Goal: Transaction & Acquisition: Purchase product/service

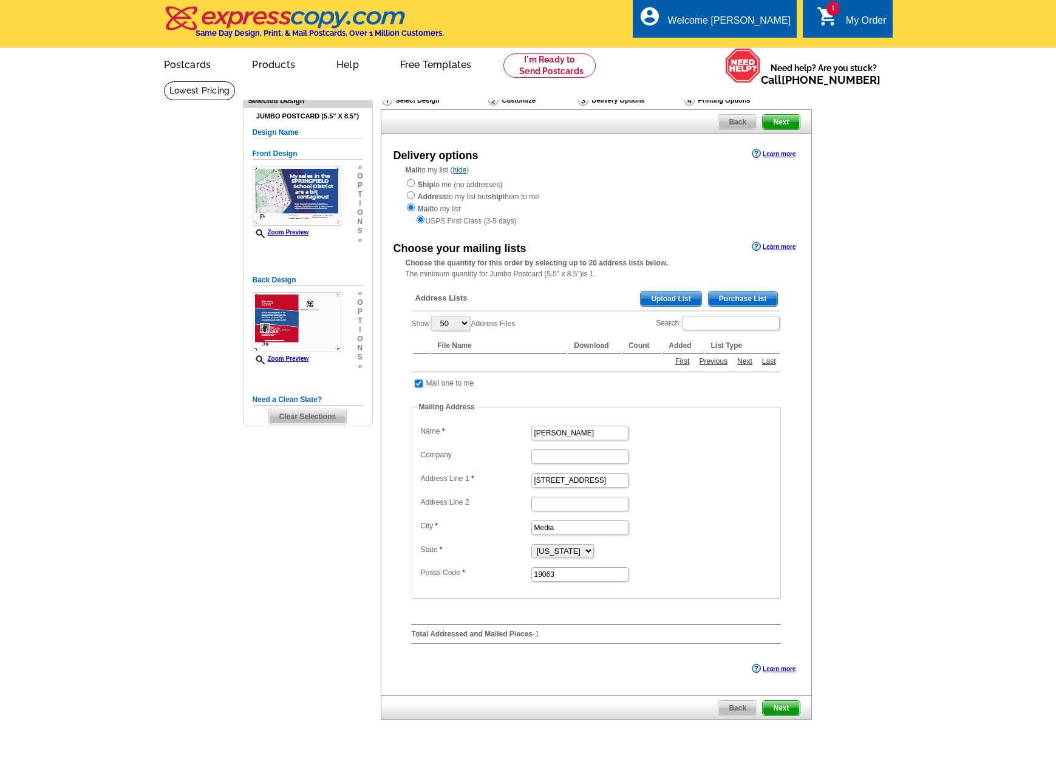
select select "50"
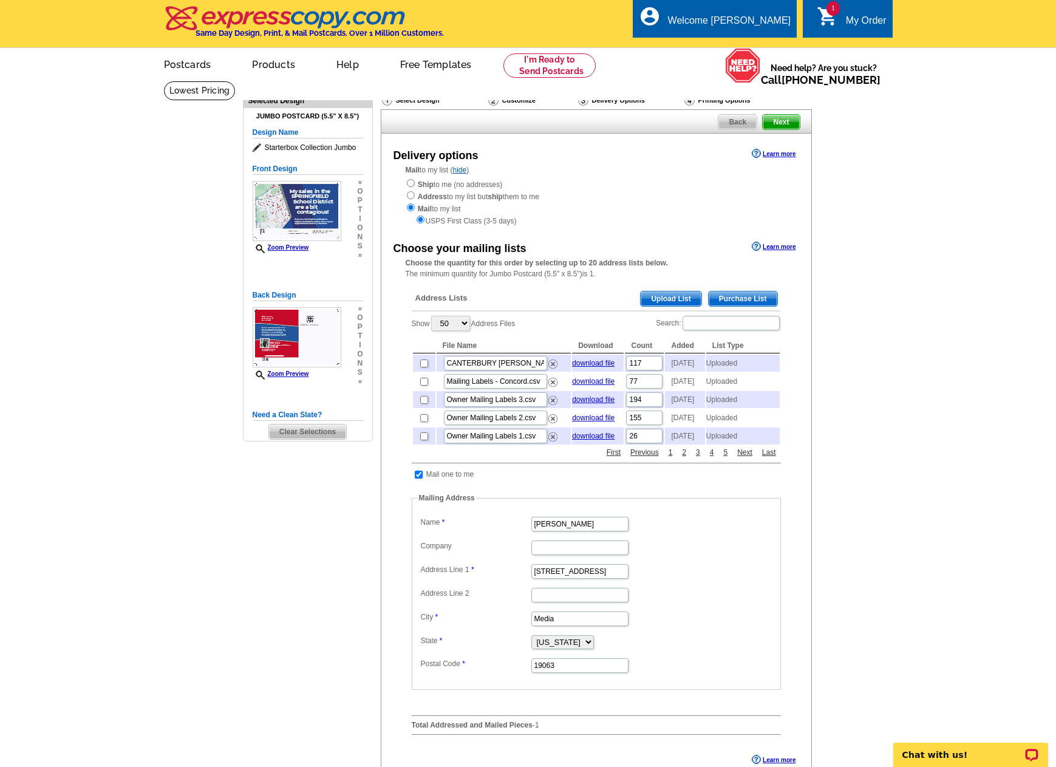
click at [671, 298] on span "Upload List" at bounding box center [671, 298] width 60 height 15
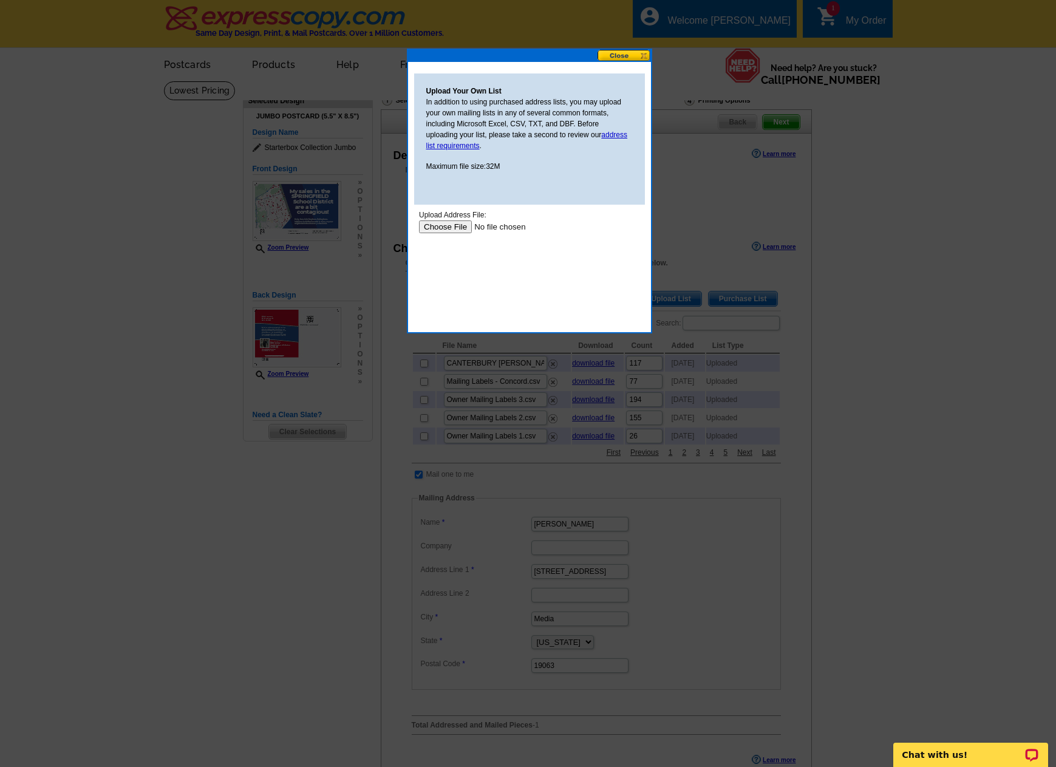
click at [451, 228] on input "file" at bounding box center [495, 226] width 154 height 13
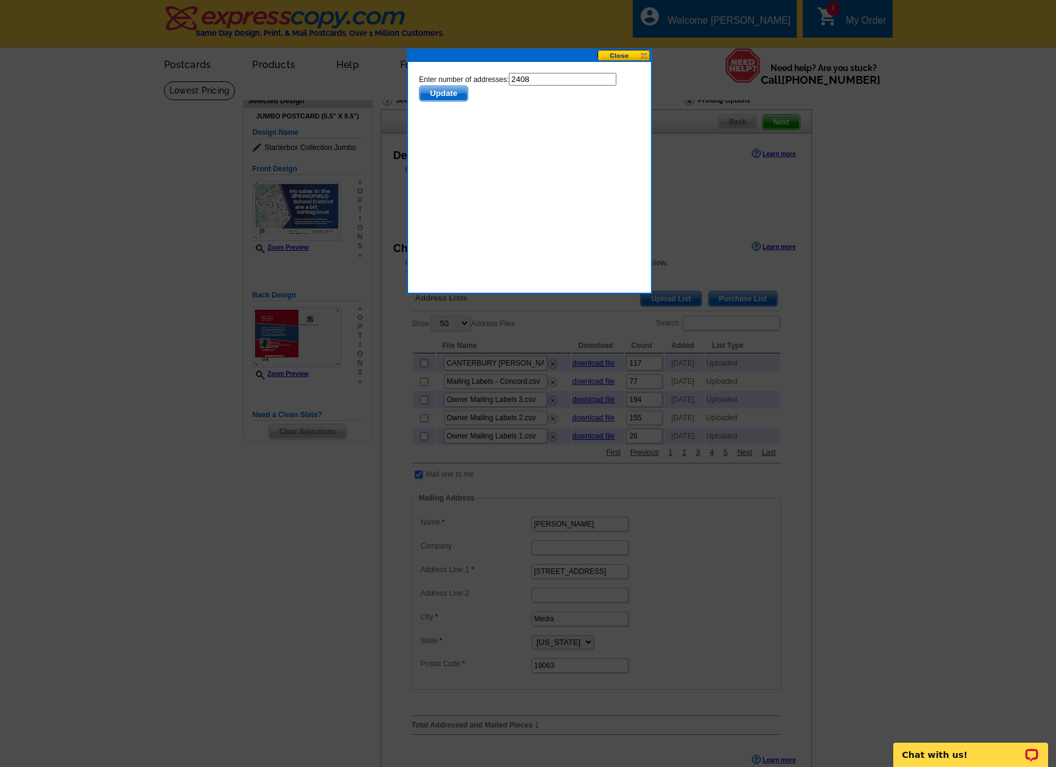
click at [447, 95] on span "Update" at bounding box center [443, 93] width 48 height 15
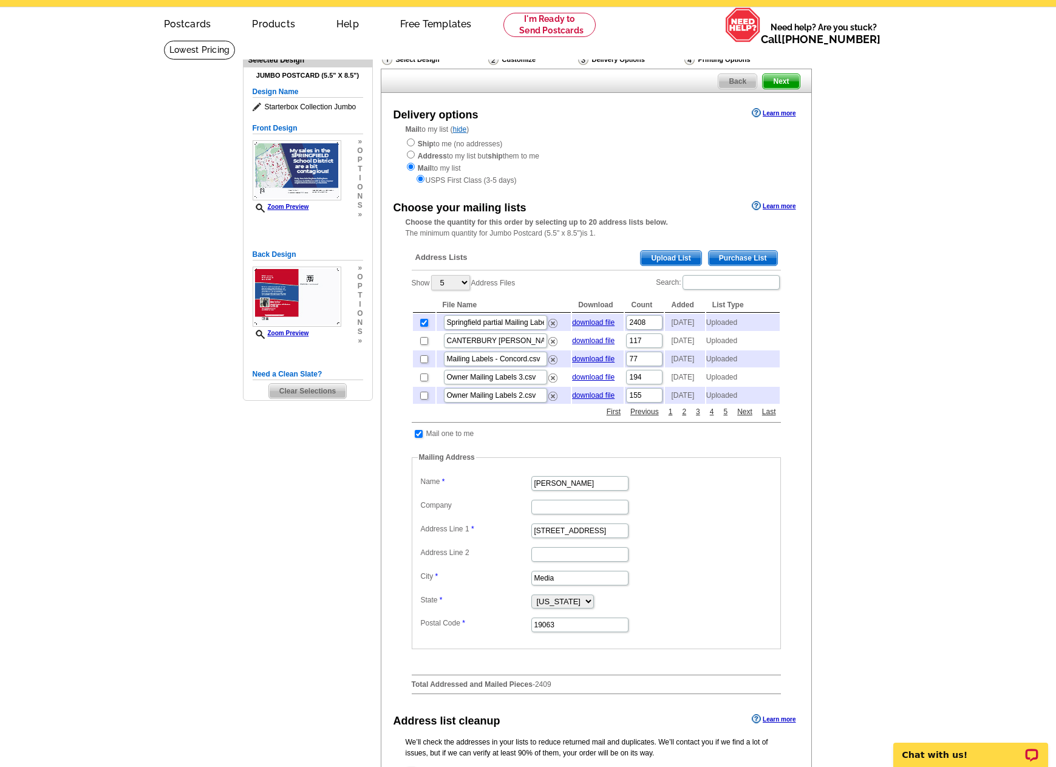
scroll to position [61, 0]
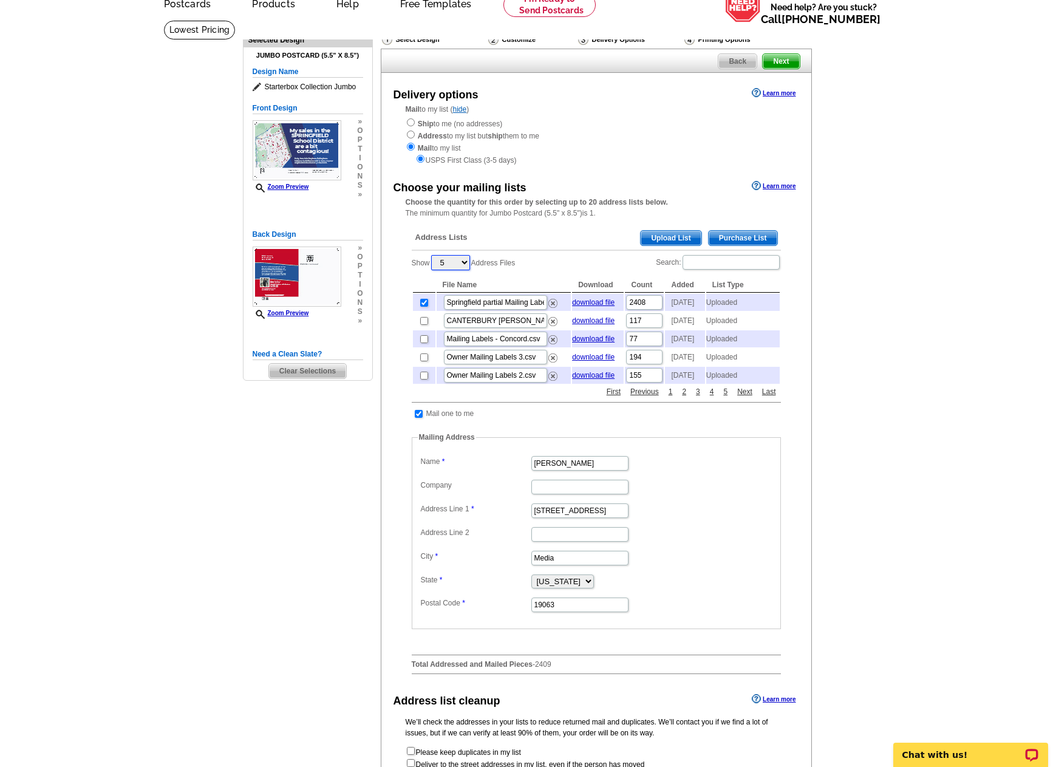
click at [462, 260] on select "5 10 25 50 100" at bounding box center [450, 262] width 39 height 15
select select "50"
click at [432, 256] on select "5 10 25 50 100" at bounding box center [450, 262] width 39 height 15
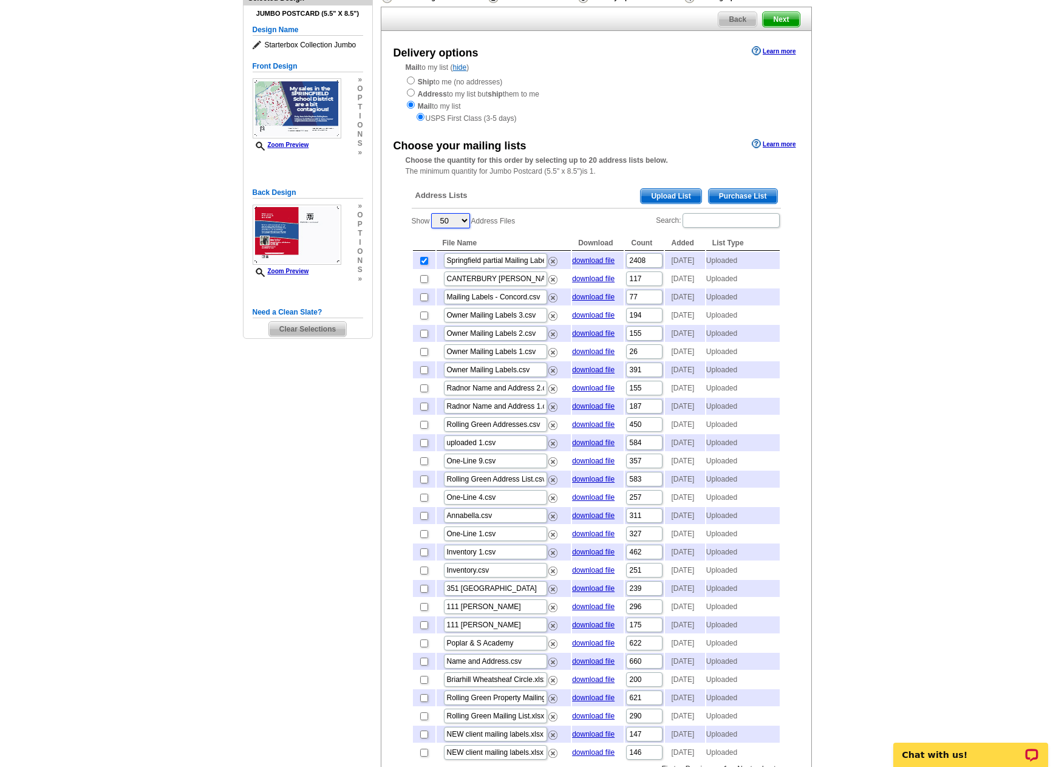
scroll to position [121, 0]
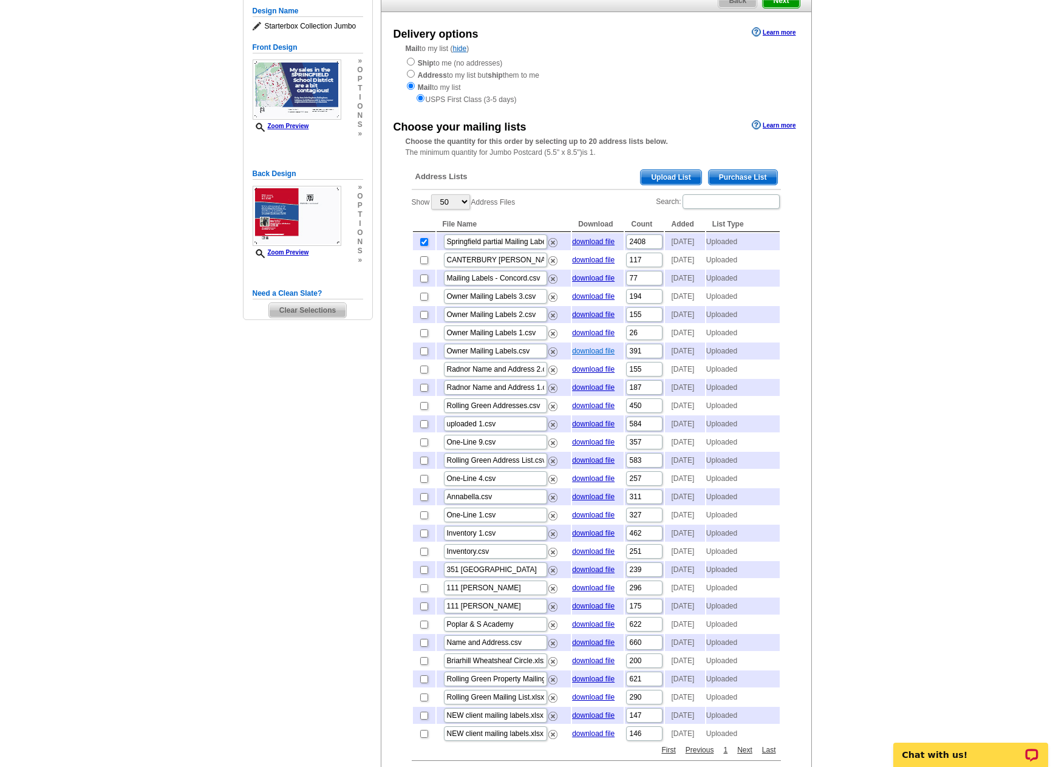
click at [602, 355] on link "download file" at bounding box center [593, 351] width 43 height 9
click at [424, 410] on input "checkbox" at bounding box center [424, 406] width 8 height 8
checkbox input "true"
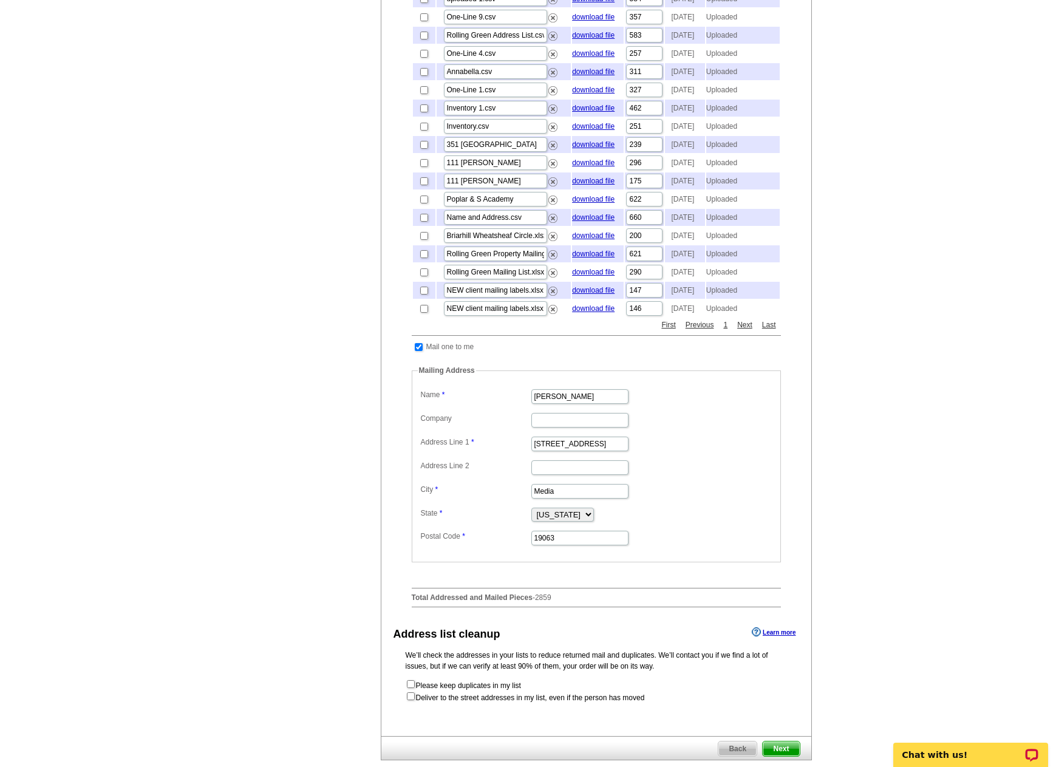
scroll to position [668, 0]
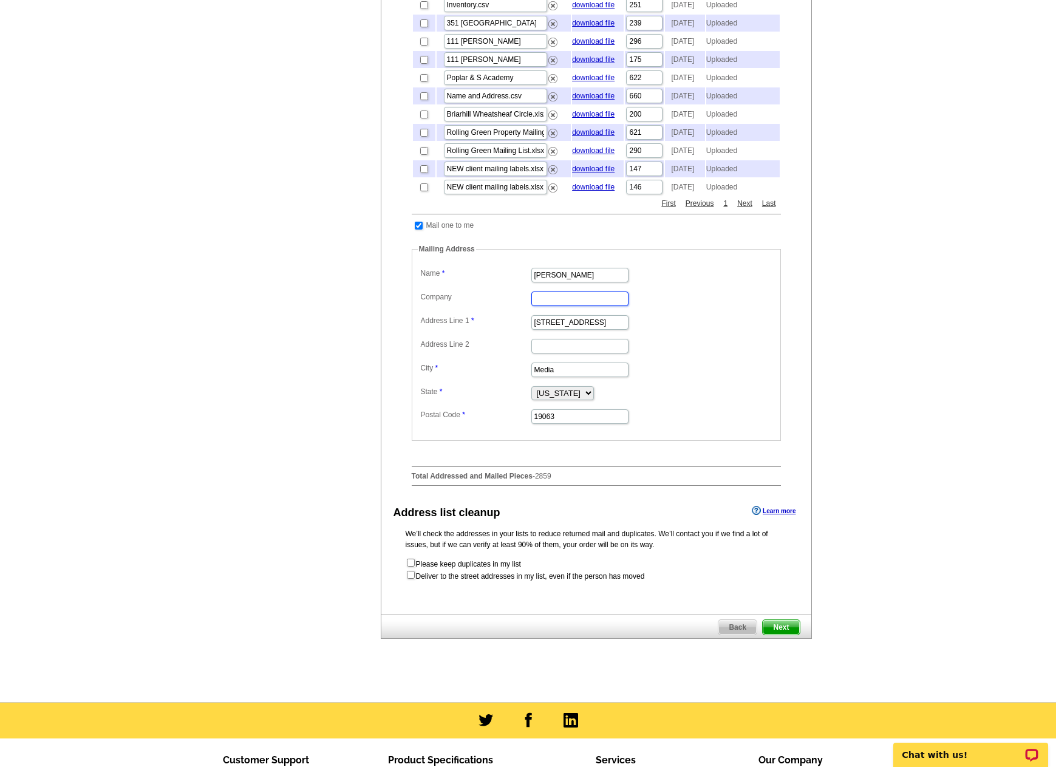
click at [604, 306] on input "Company" at bounding box center [579, 298] width 97 height 15
type input "REMAX Hometown"
click at [681, 355] on dd at bounding box center [596, 345] width 357 height 19
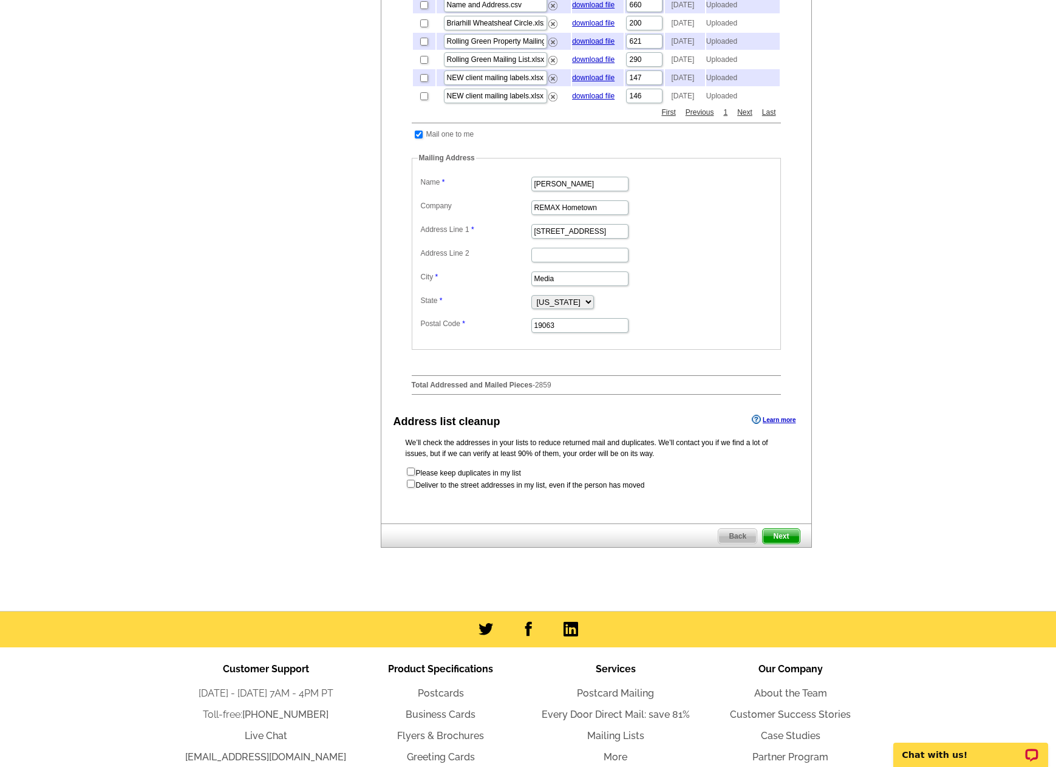
scroll to position [789, 0]
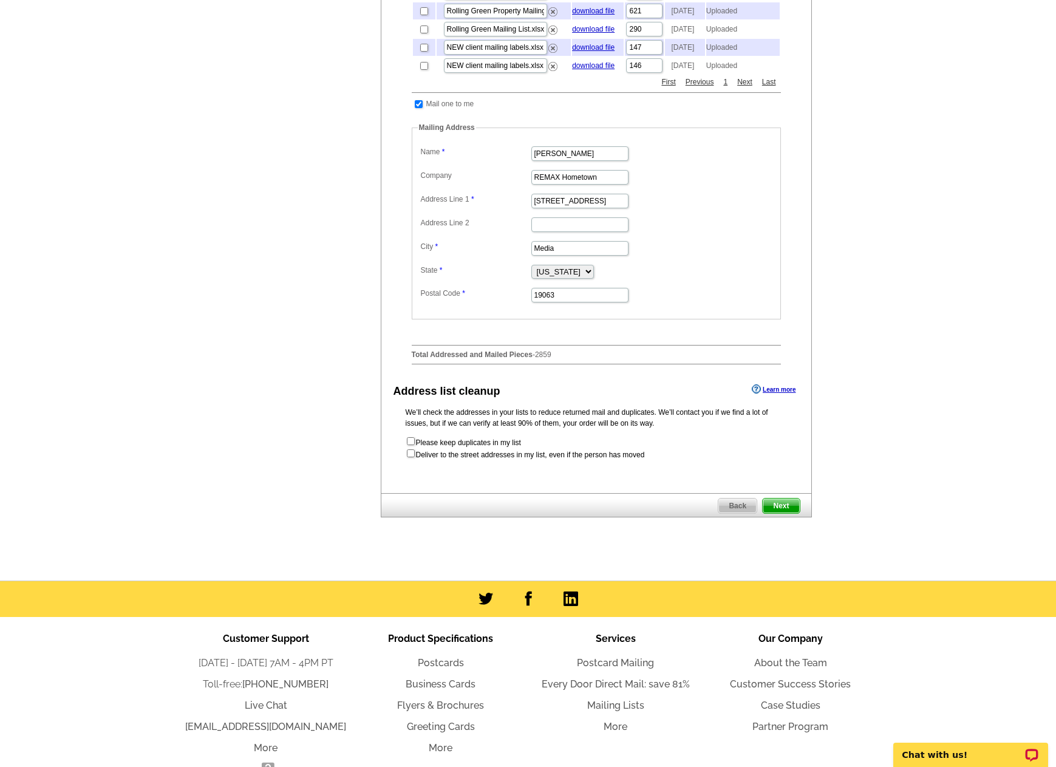
click at [791, 513] on span "Next" at bounding box center [781, 505] width 36 height 15
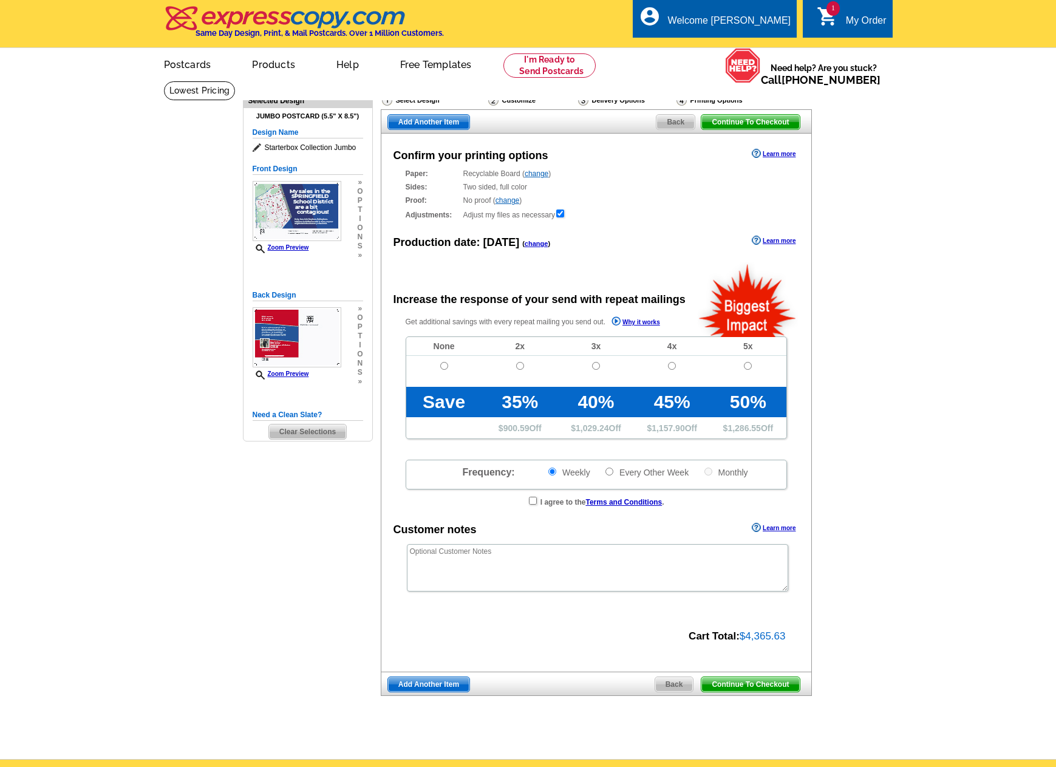
radio input "false"
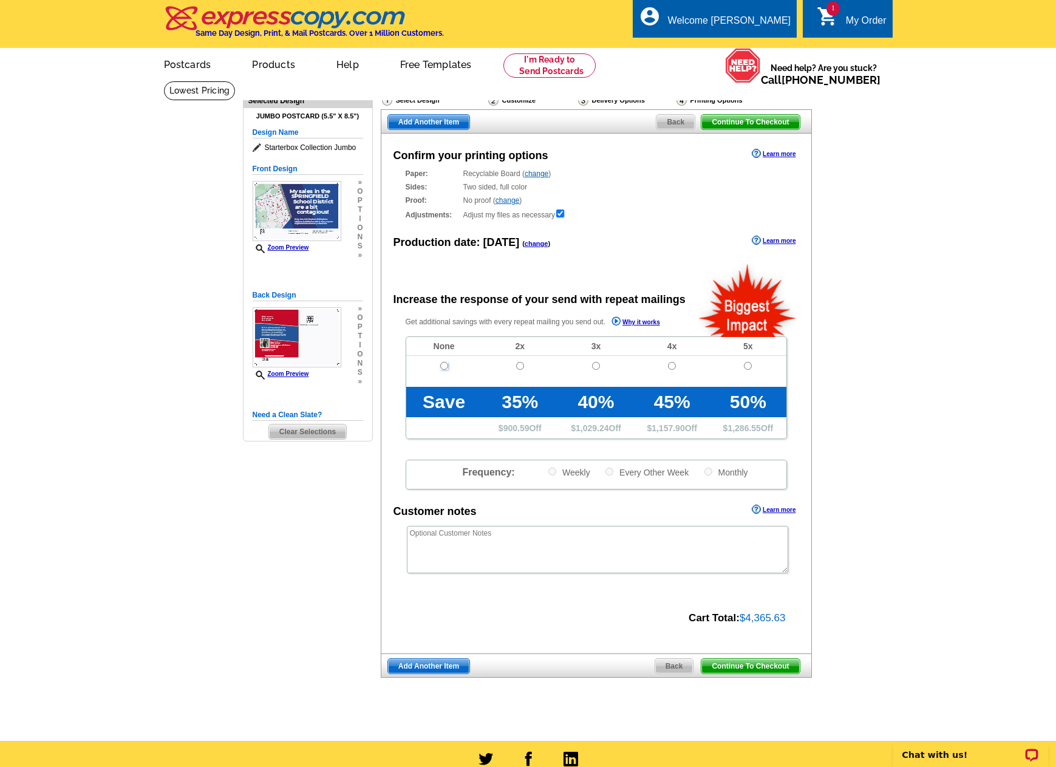
click at [445, 366] on input "radio" at bounding box center [444, 366] width 8 height 8
radio input "true"
click at [678, 121] on span "Back" at bounding box center [675, 122] width 38 height 15
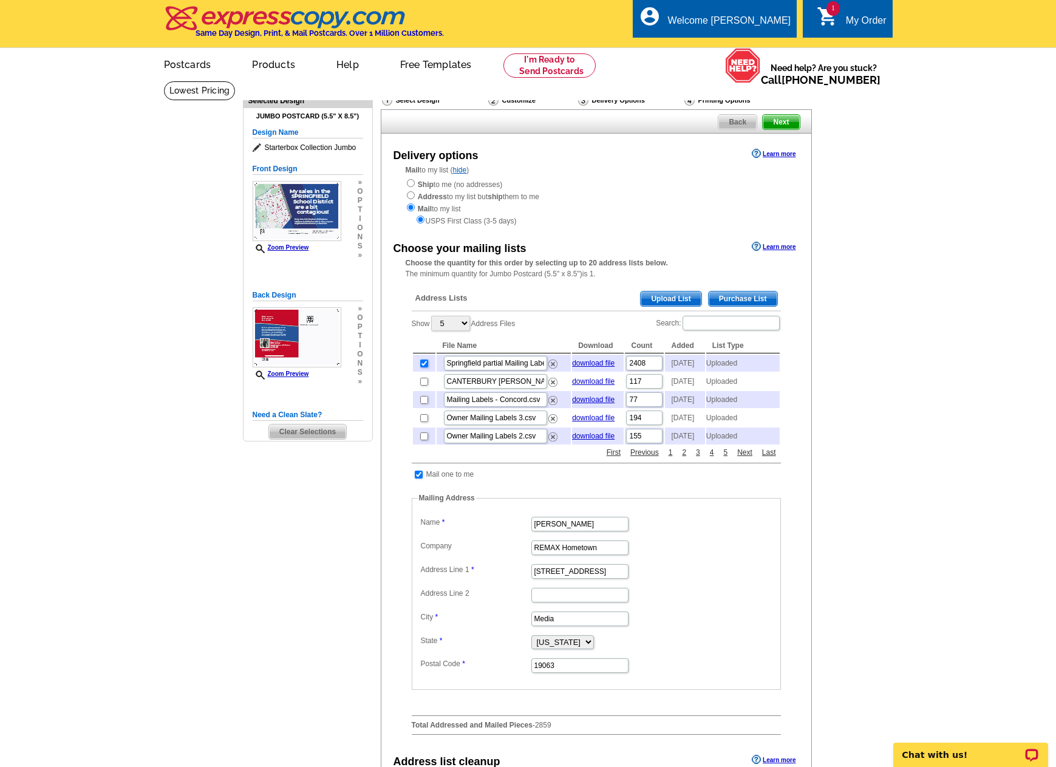
click at [421, 367] on input "checkbox" at bounding box center [424, 363] width 8 height 8
checkbox input "false"
click at [665, 303] on span "Upload List" at bounding box center [671, 298] width 60 height 15
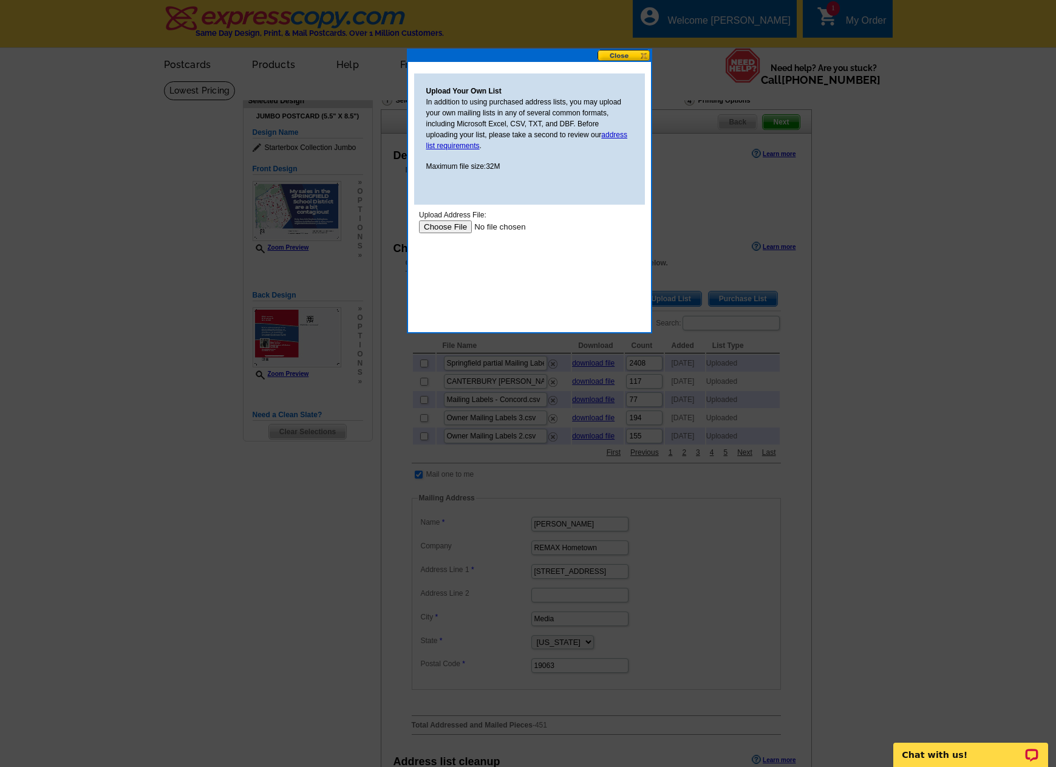
click at [447, 225] on input "file" at bounding box center [495, 226] width 154 height 13
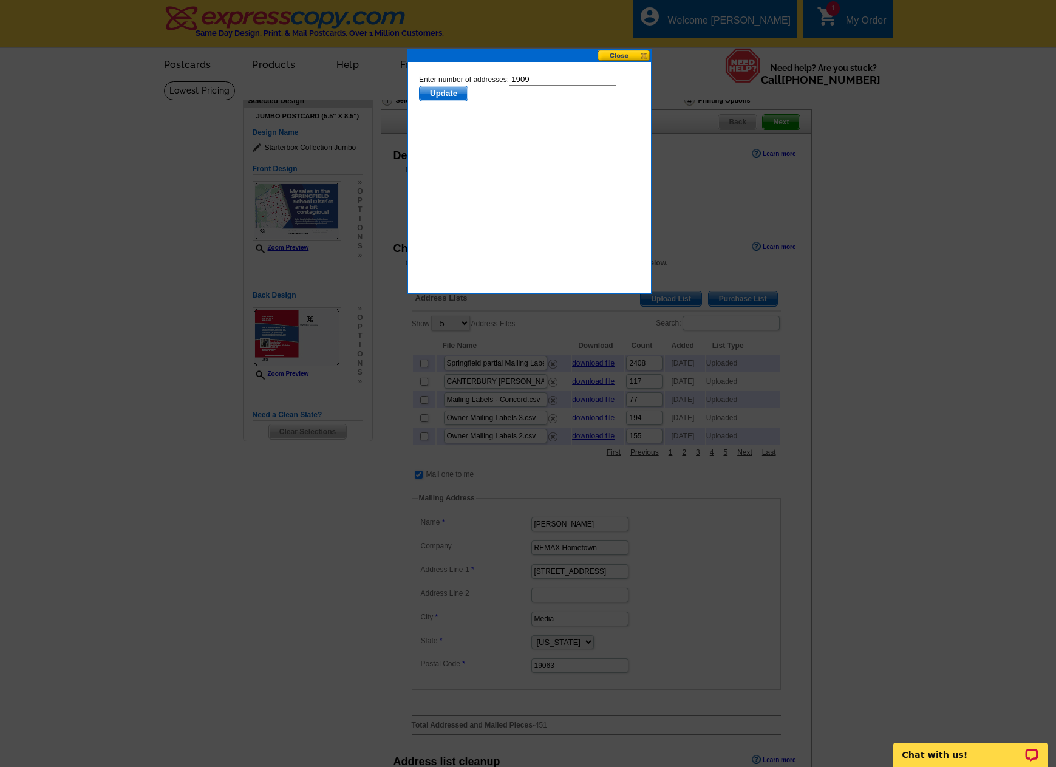
click at [454, 97] on span "Update" at bounding box center [443, 93] width 48 height 15
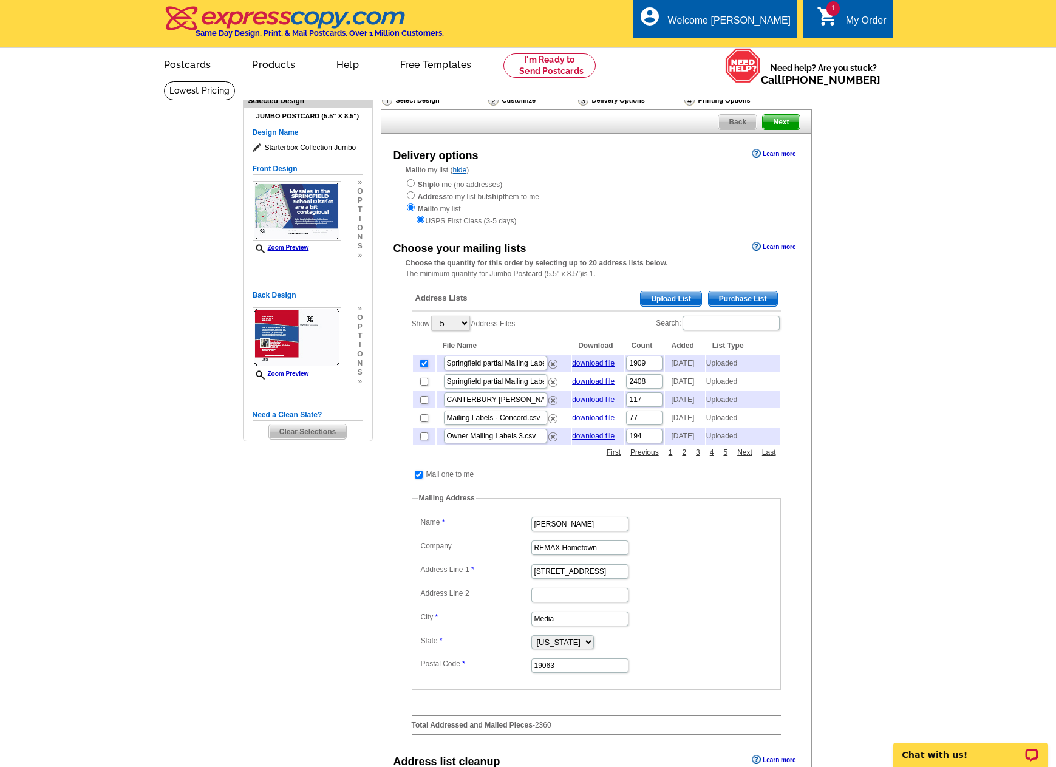
scroll to position [61, 0]
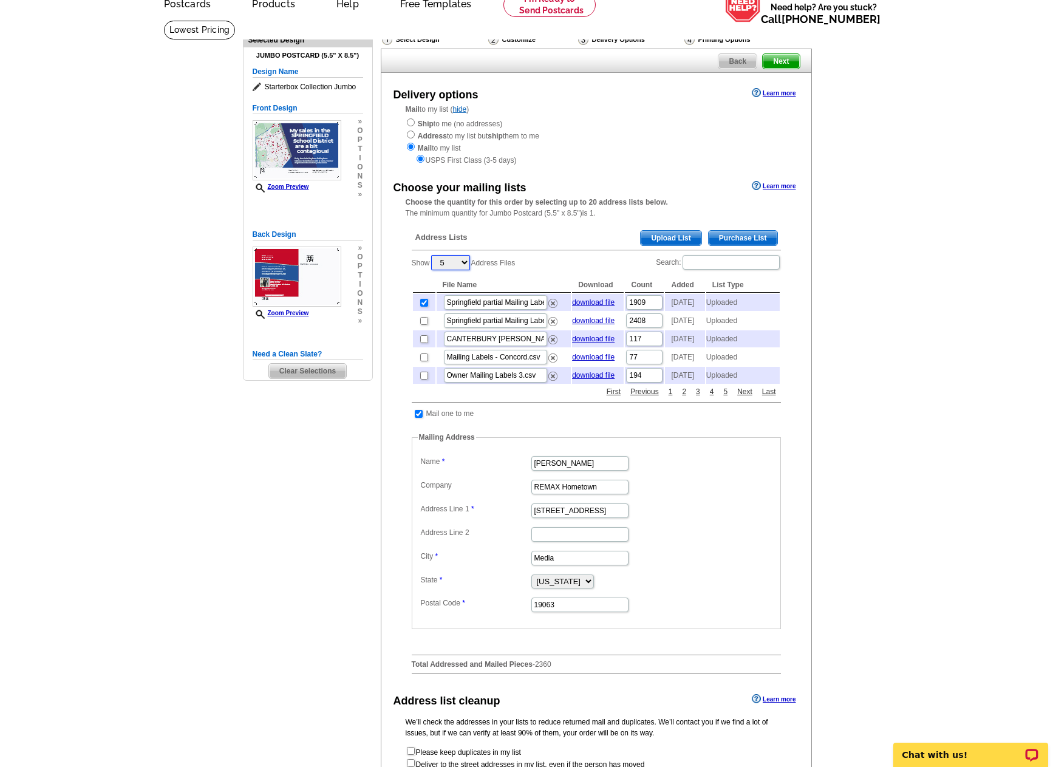
click at [464, 264] on select "5 10 25 50 100" at bounding box center [450, 262] width 39 height 15
select select "50"
click at [432, 256] on select "5 10 25 50 100" at bounding box center [450, 262] width 39 height 15
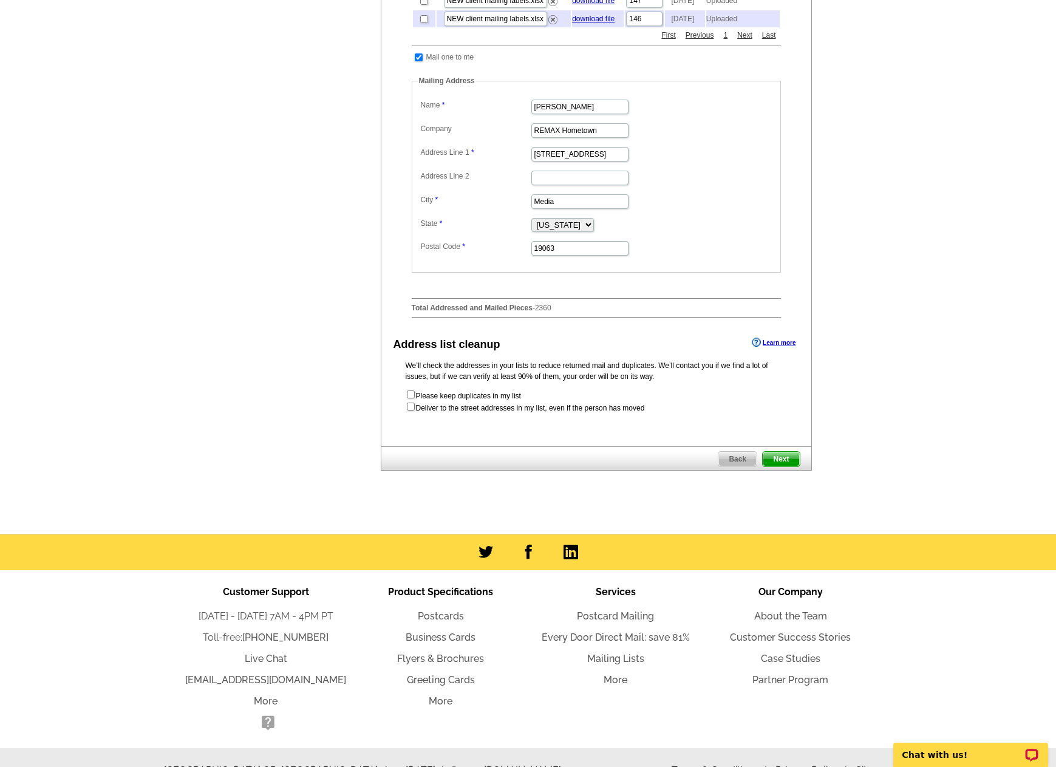
scroll to position [971, 0]
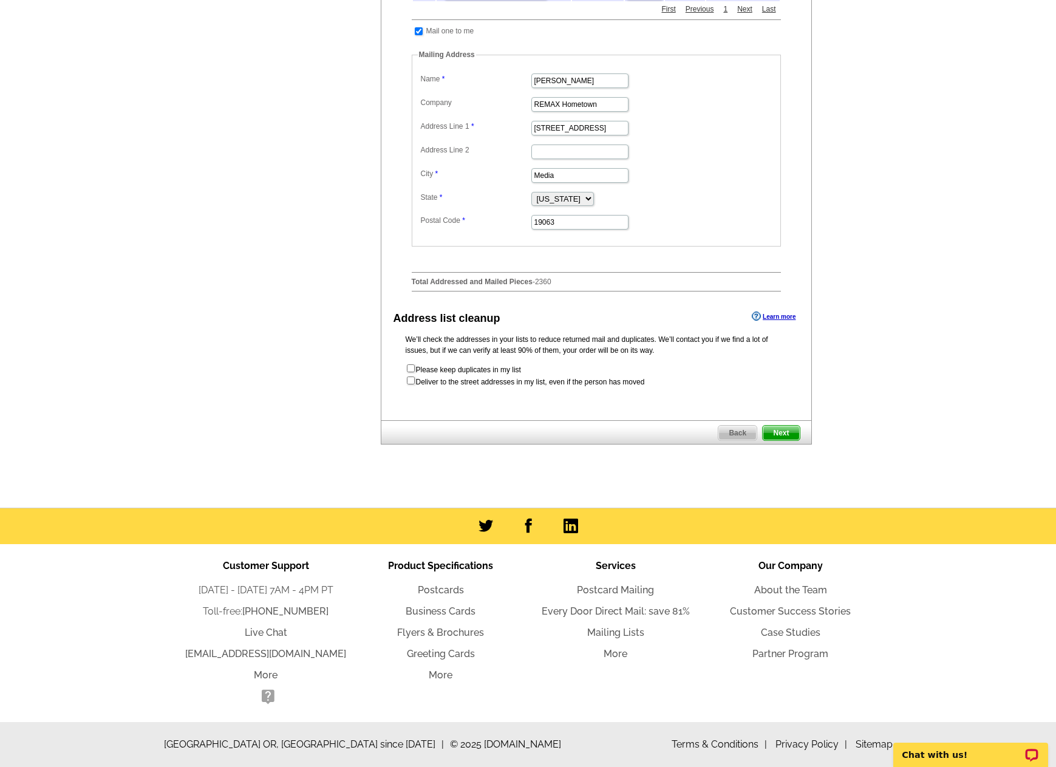
click at [786, 440] on span "Next" at bounding box center [781, 433] width 36 height 15
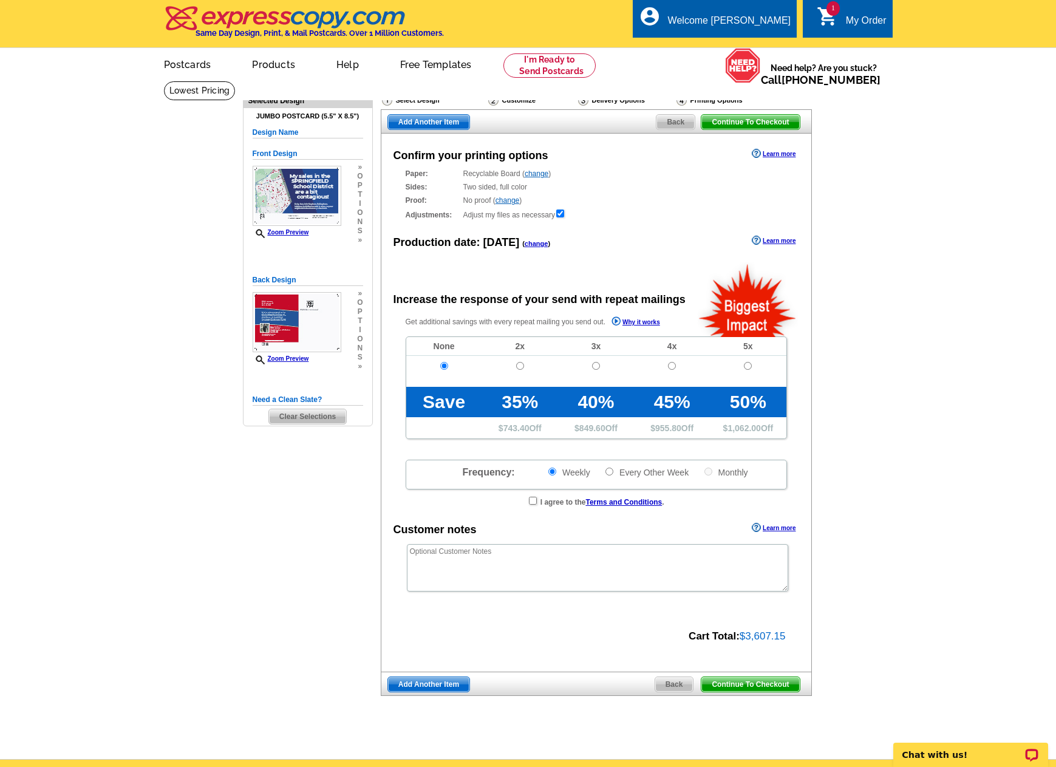
radio input "false"
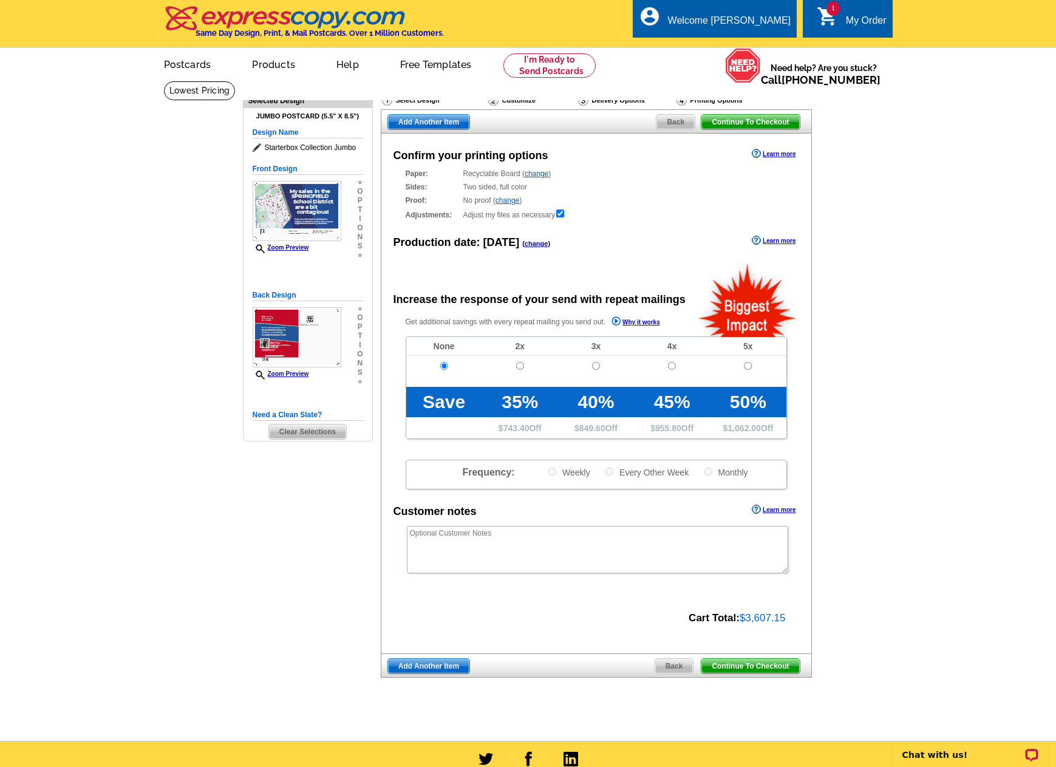
click at [512, 204] on link "change" at bounding box center [507, 200] width 24 height 9
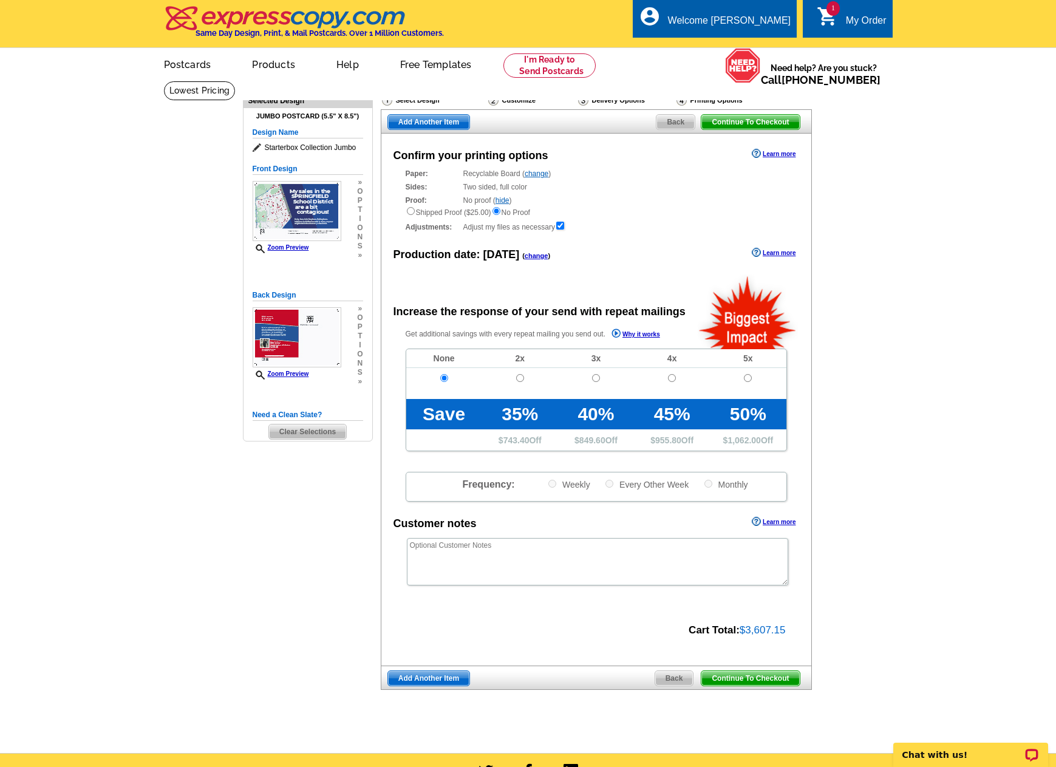
click at [594, 207] on div "Shipped Proof ($25.00) No Proof" at bounding box center [596, 212] width 381 height 12
click at [681, 120] on span "Back" at bounding box center [675, 122] width 38 height 15
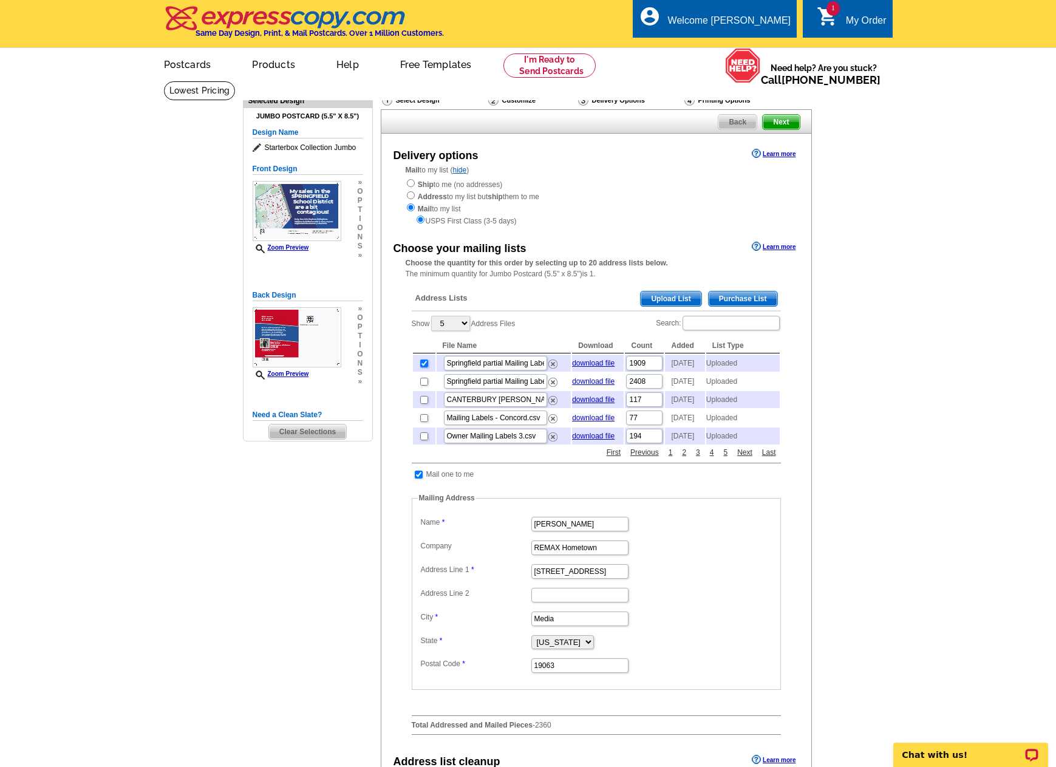
click at [427, 367] on input "checkbox" at bounding box center [424, 363] width 8 height 8
checkbox input "false"
click at [656, 303] on span "Upload List" at bounding box center [671, 298] width 60 height 15
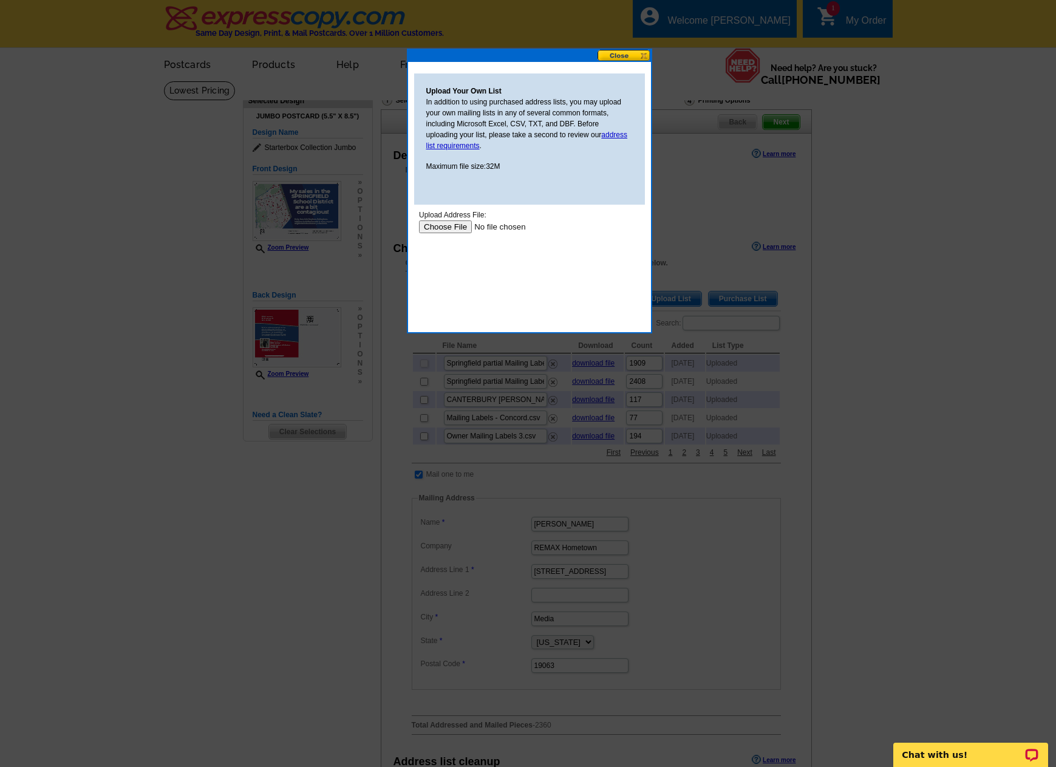
click at [448, 220] on input "file" at bounding box center [495, 226] width 154 height 13
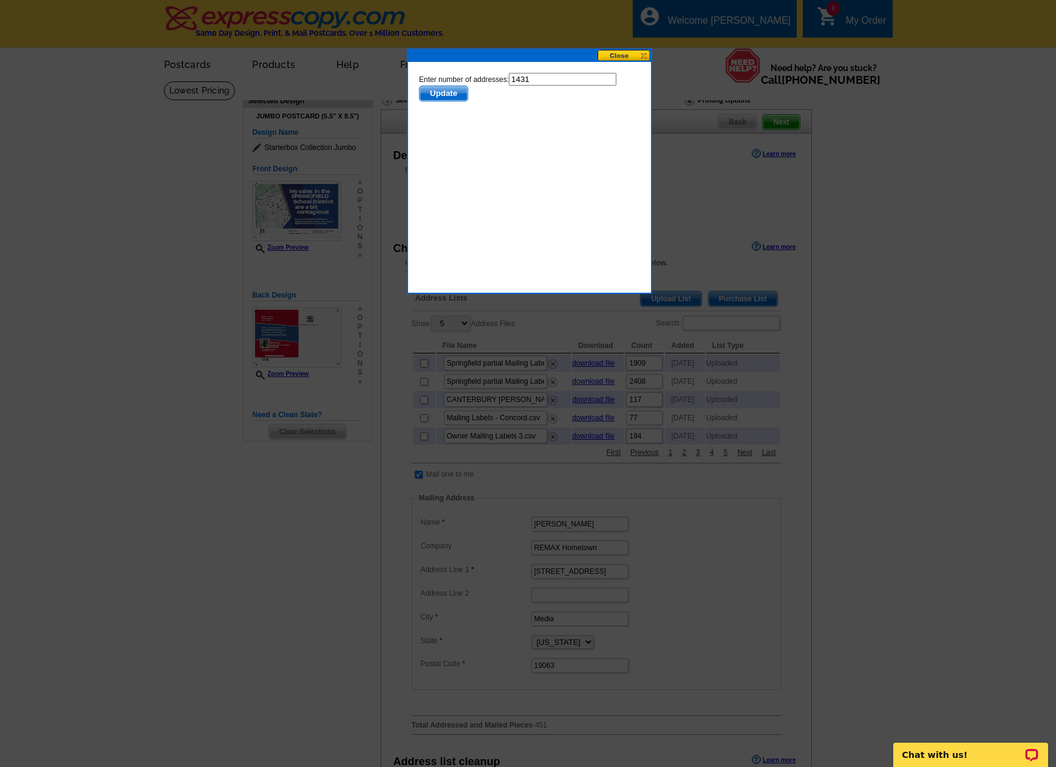
click at [443, 98] on span "Update" at bounding box center [443, 93] width 48 height 15
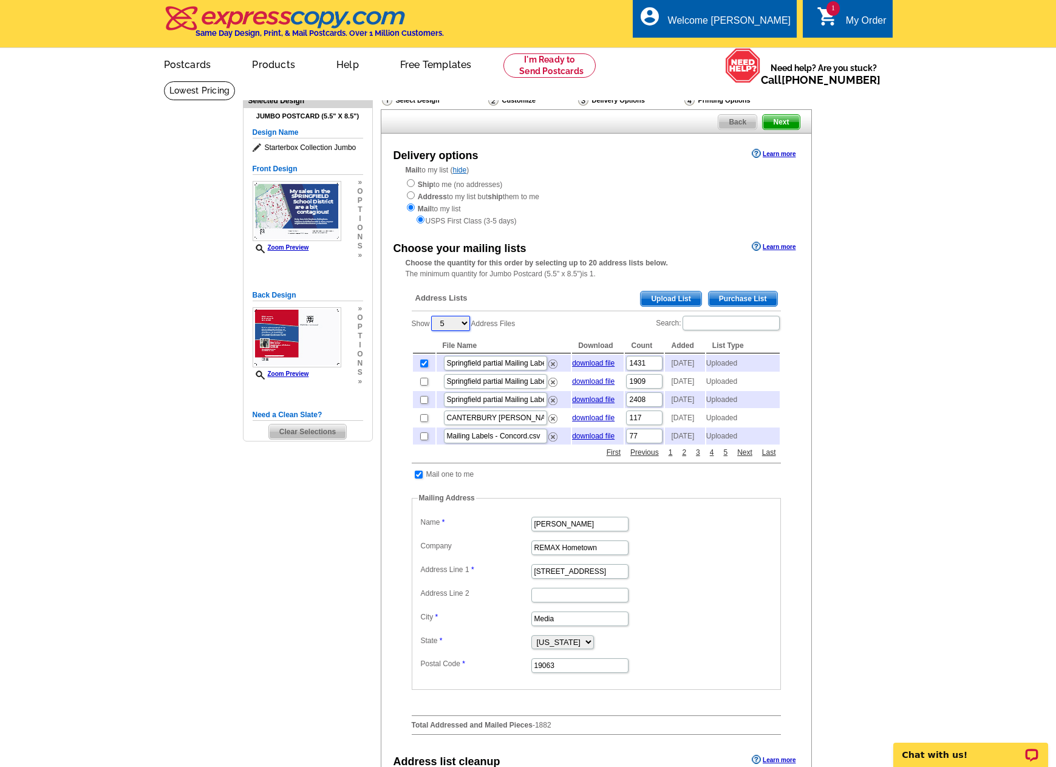
drag, startPoint x: 469, startPoint y: 325, endPoint x: 468, endPoint y: 332, distance: 6.2
click at [469, 326] on select "5 10 25 50 100" at bounding box center [450, 323] width 39 height 15
select select "25"
click at [432, 317] on select "5 10 25 50 100" at bounding box center [450, 323] width 39 height 15
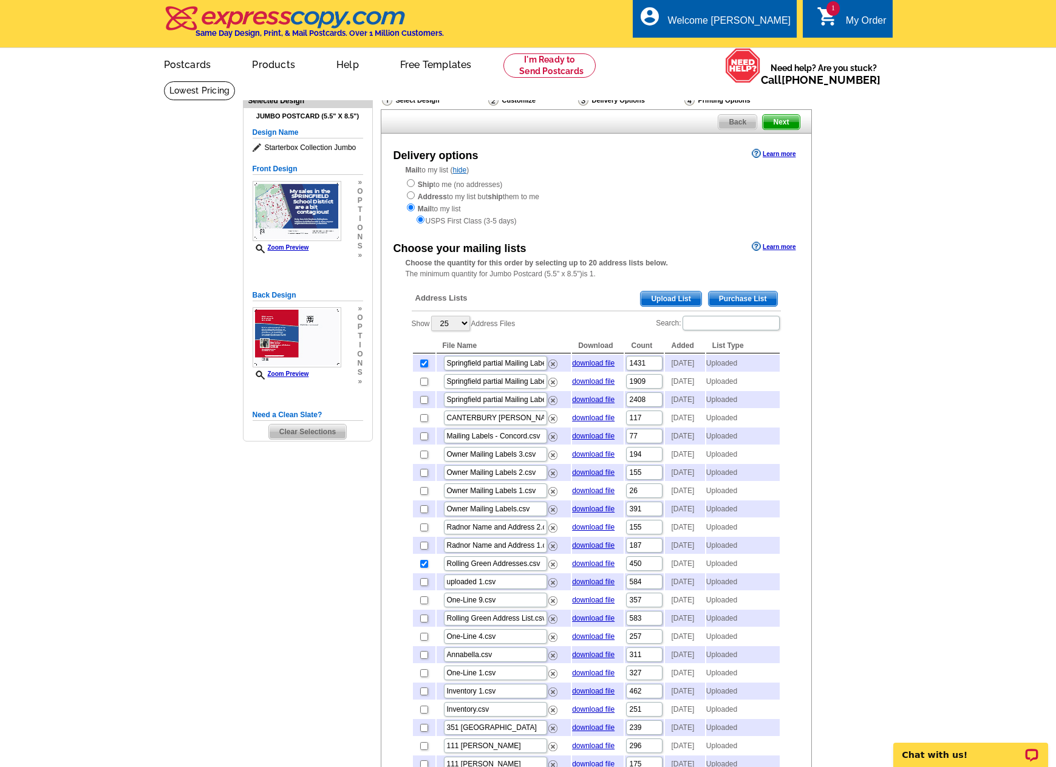
click at [783, 123] on span "Next" at bounding box center [781, 122] width 36 height 15
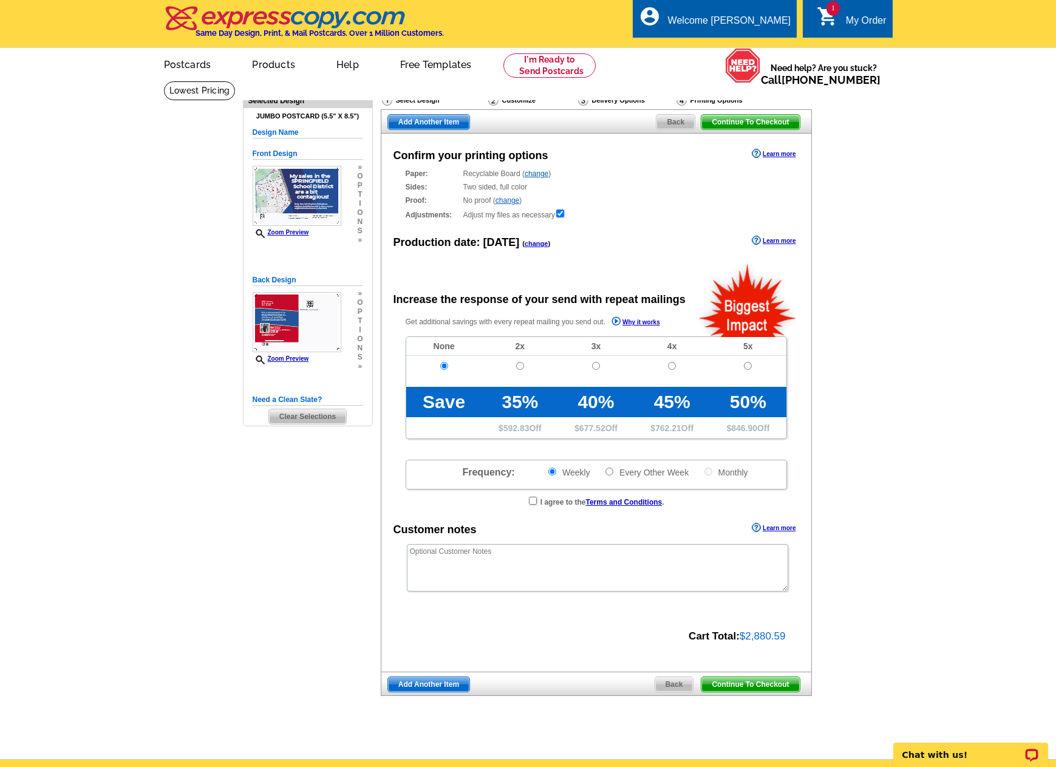
radio input "false"
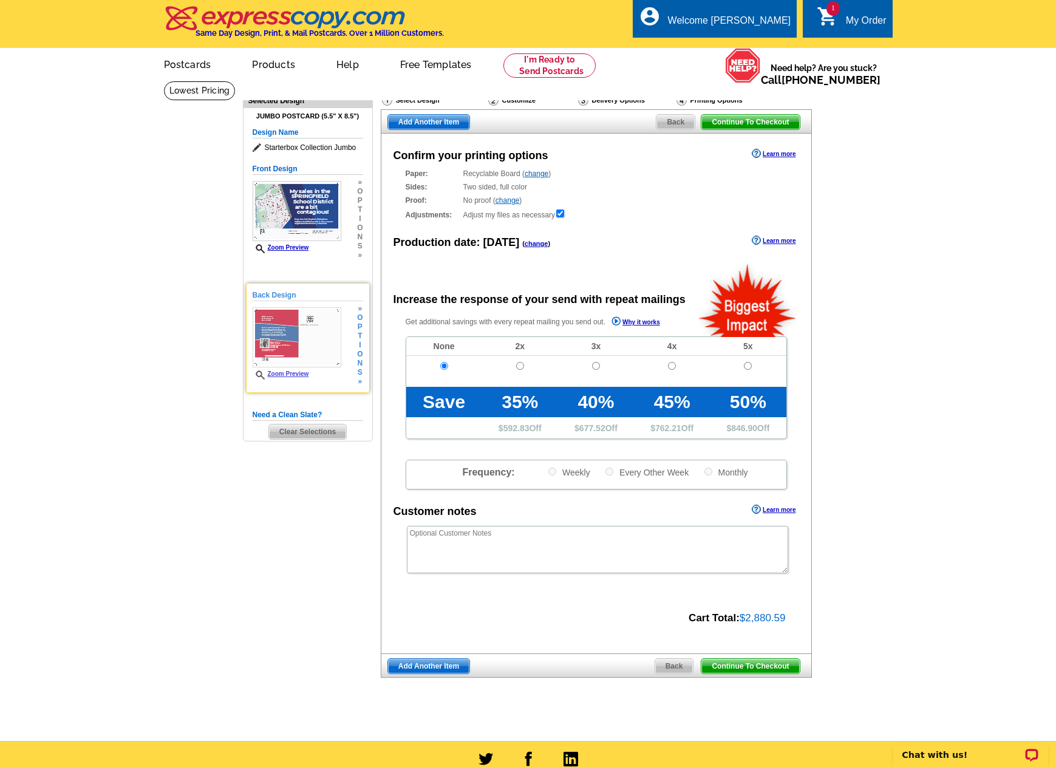
click at [309, 374] on link "Zoom Preview" at bounding box center [281, 373] width 56 height 7
click at [286, 336] on img at bounding box center [297, 337] width 89 height 60
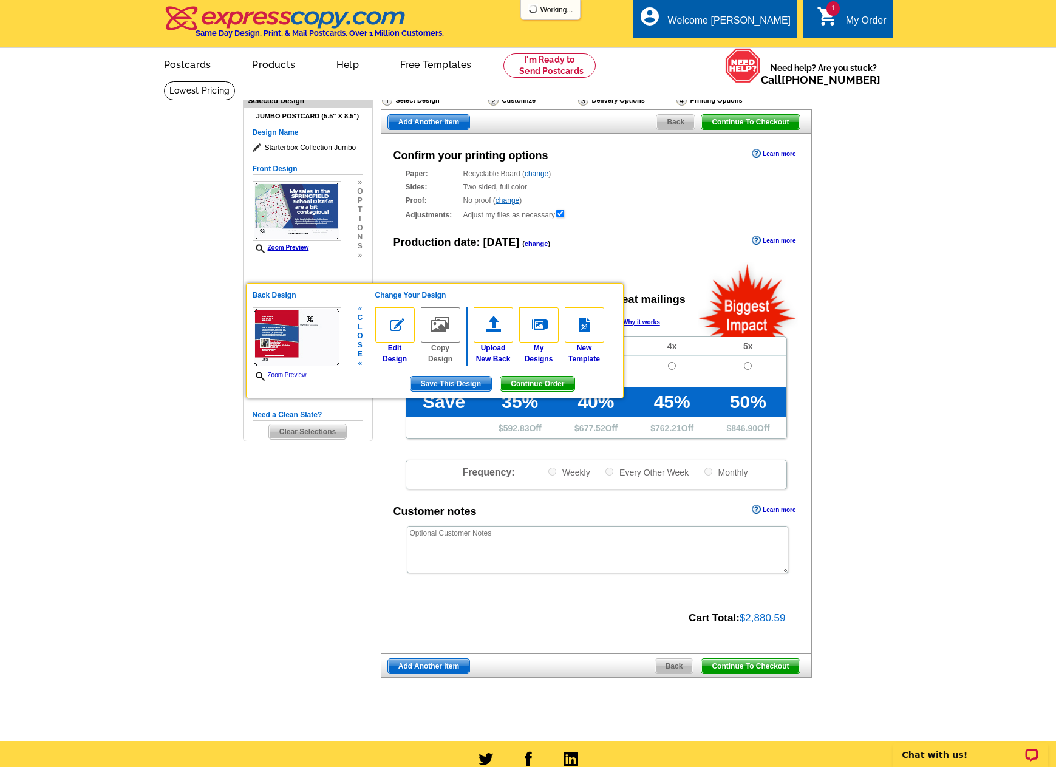
click at [288, 376] on link "Zoom Preview" at bounding box center [280, 375] width 54 height 7
click at [260, 375] on icon at bounding box center [262, 376] width 12 height 9
click at [290, 376] on link "Zoom Preview" at bounding box center [280, 375] width 54 height 7
click at [290, 363] on img at bounding box center [297, 337] width 89 height 60
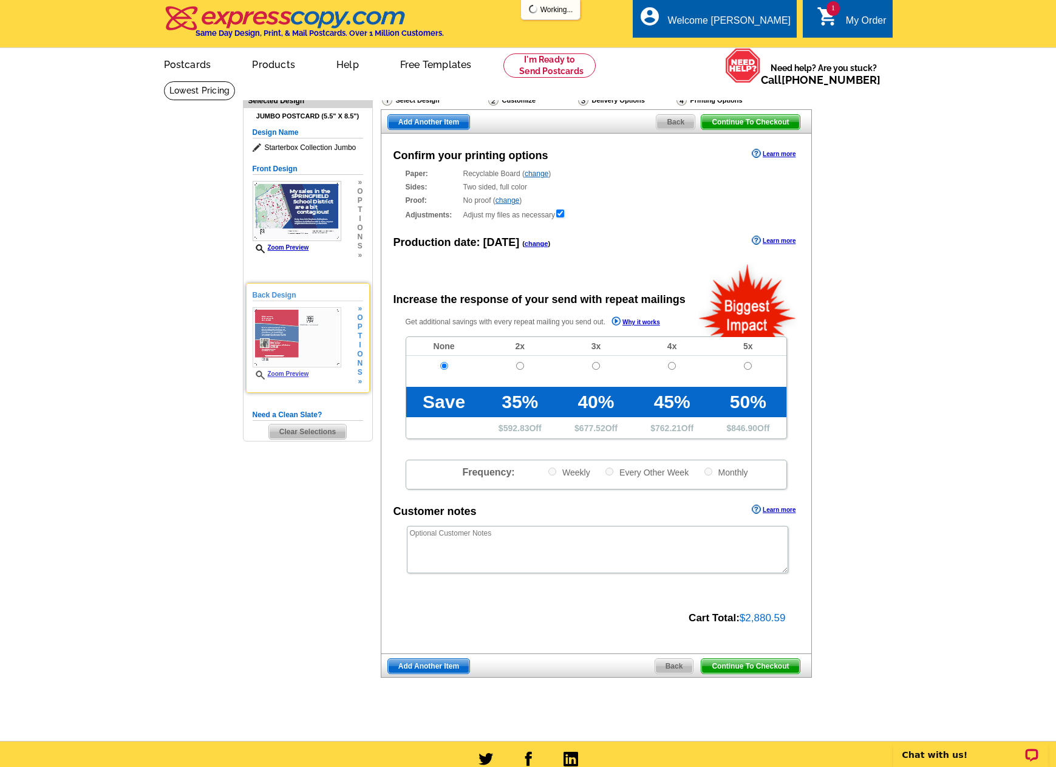
click at [290, 363] on img at bounding box center [297, 337] width 89 height 60
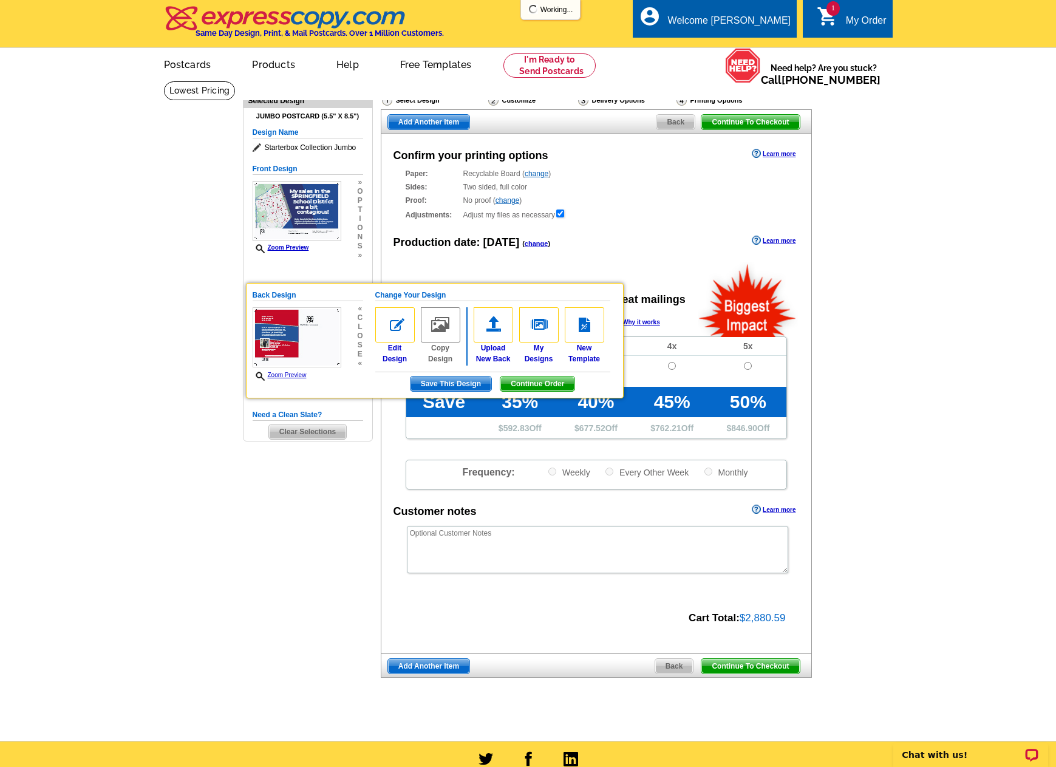
drag, startPoint x: 399, startPoint y: 332, endPoint x: 401, endPoint y: 398, distance: 66.2
click at [399, 332] on img at bounding box center [394, 324] width 39 height 35
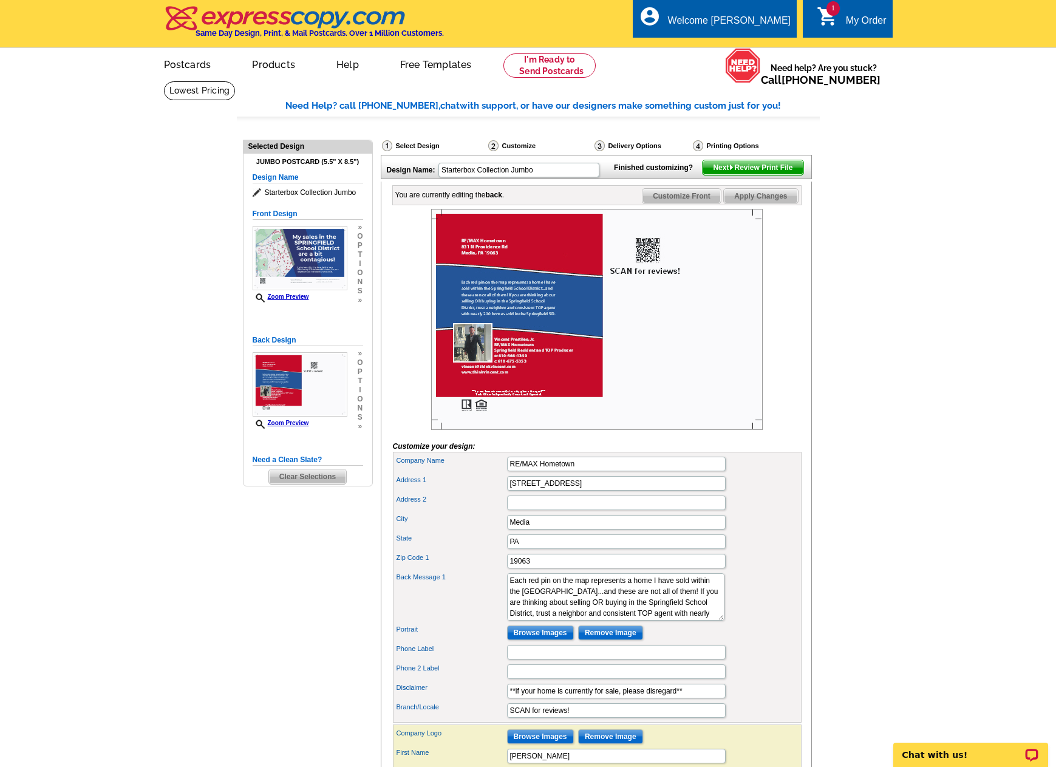
click at [528, 334] on img at bounding box center [597, 319] width 332 height 221
click at [285, 424] on link "Zoom Preview" at bounding box center [281, 423] width 56 height 7
click at [282, 424] on link "Zoom Preview" at bounding box center [281, 423] width 56 height 7
click at [526, 340] on img at bounding box center [597, 319] width 332 height 221
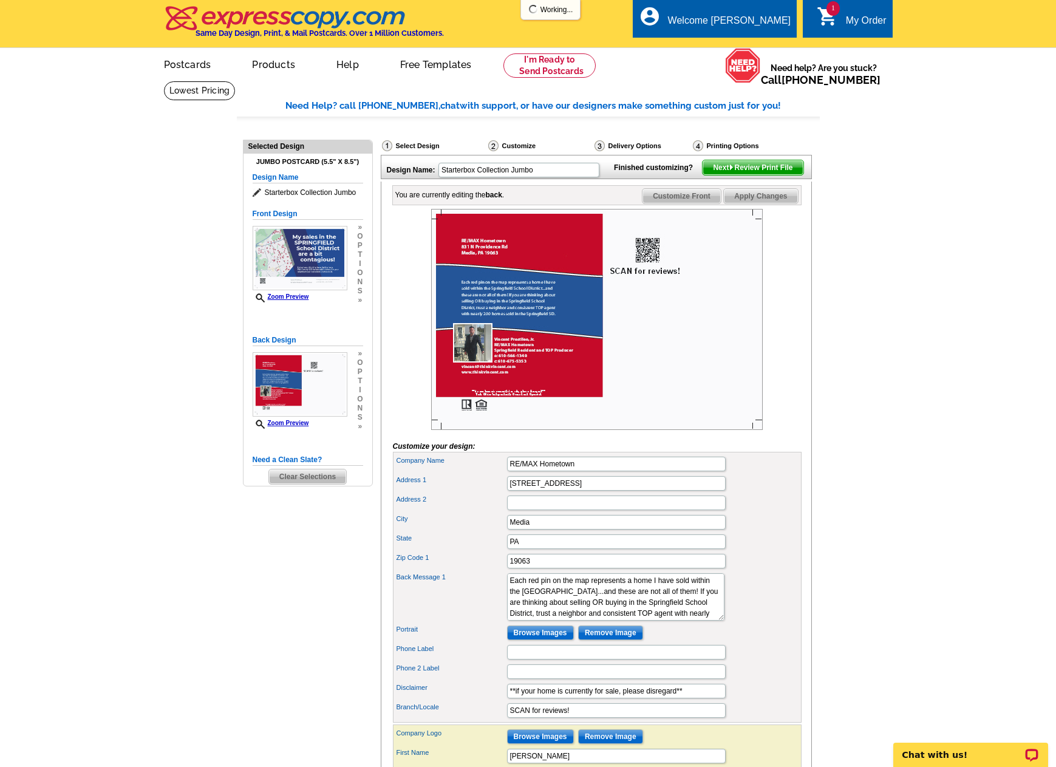
click at [772, 175] on span "Next Review Print File" at bounding box center [752, 167] width 100 height 15
